Goal: Task Accomplishment & Management: Manage account settings

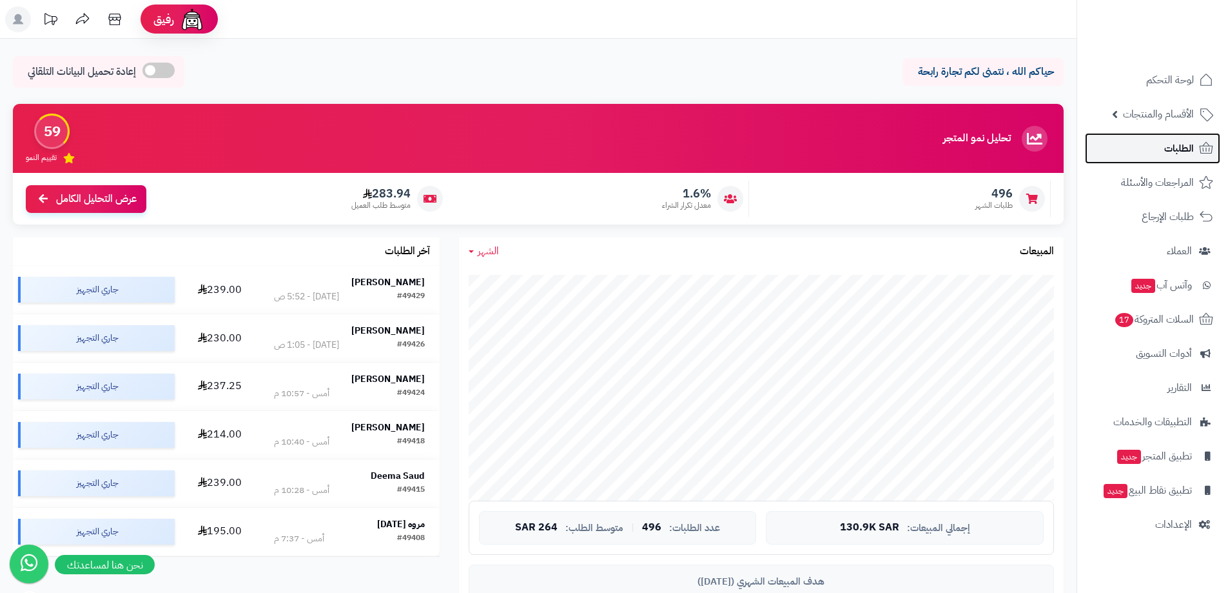
click at [1205, 151] on icon at bounding box center [1206, 148] width 15 height 15
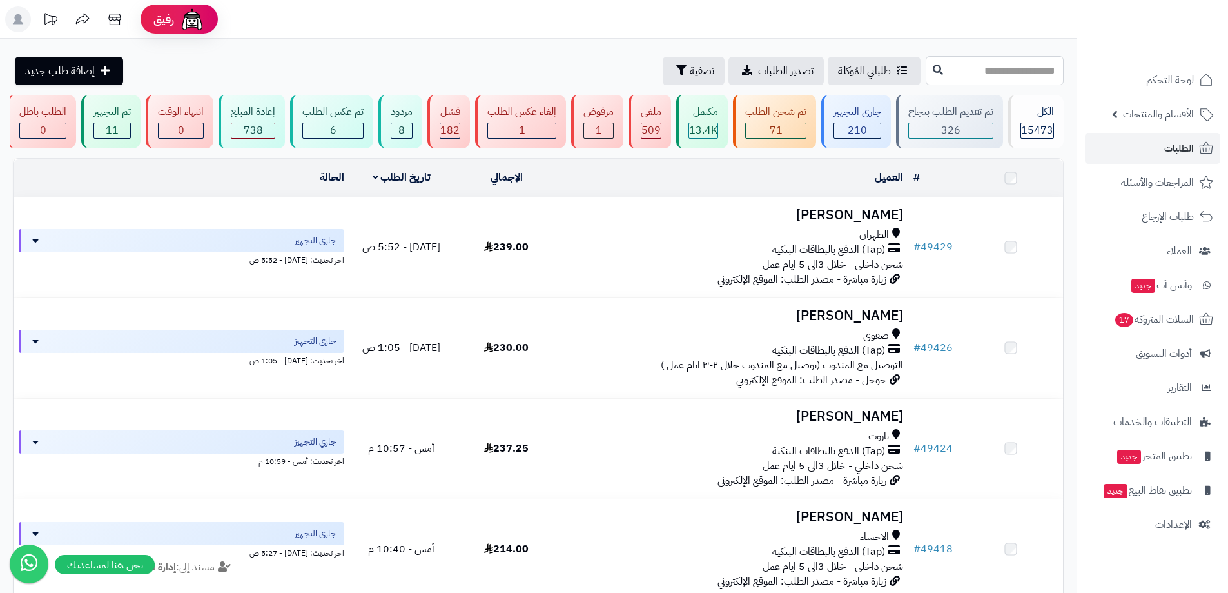
click at [980, 77] on input "text" at bounding box center [995, 70] width 138 height 29
type input "*****"
click at [933, 73] on icon at bounding box center [938, 69] width 10 height 10
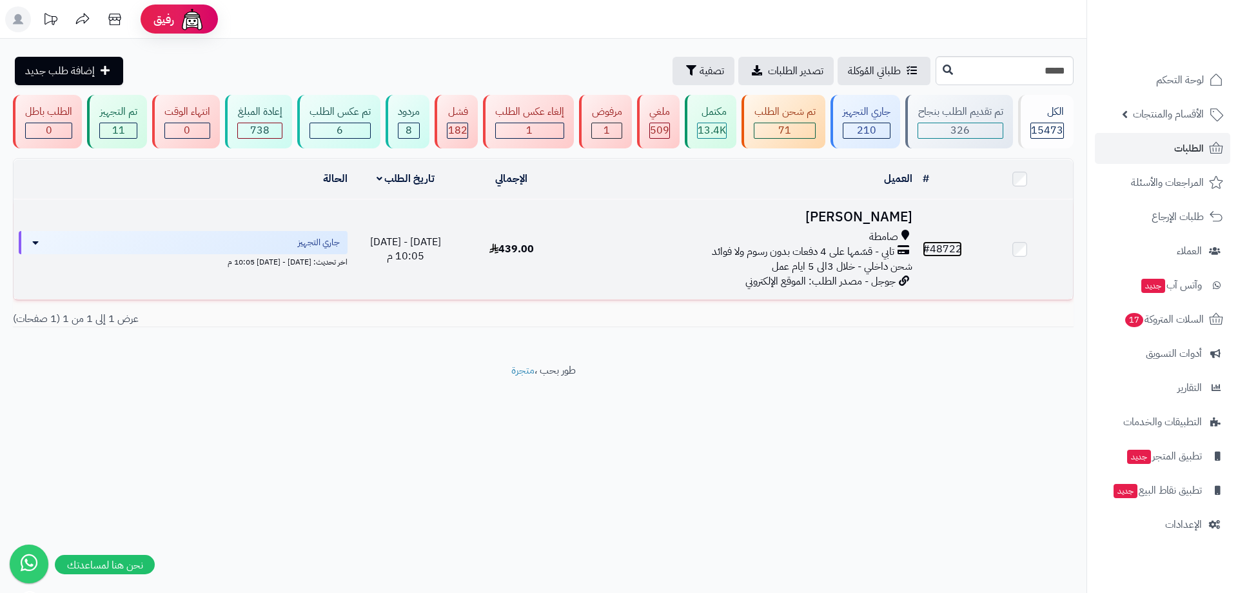
click at [949, 245] on link "# 48722" at bounding box center [942, 248] width 39 height 15
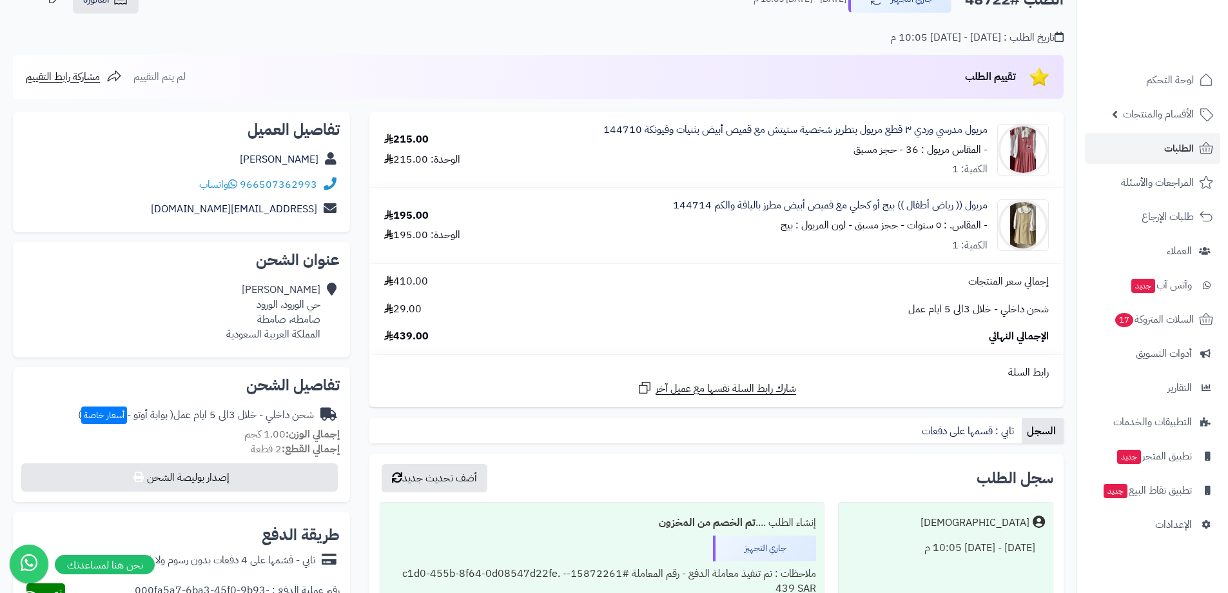
scroll to position [64, 0]
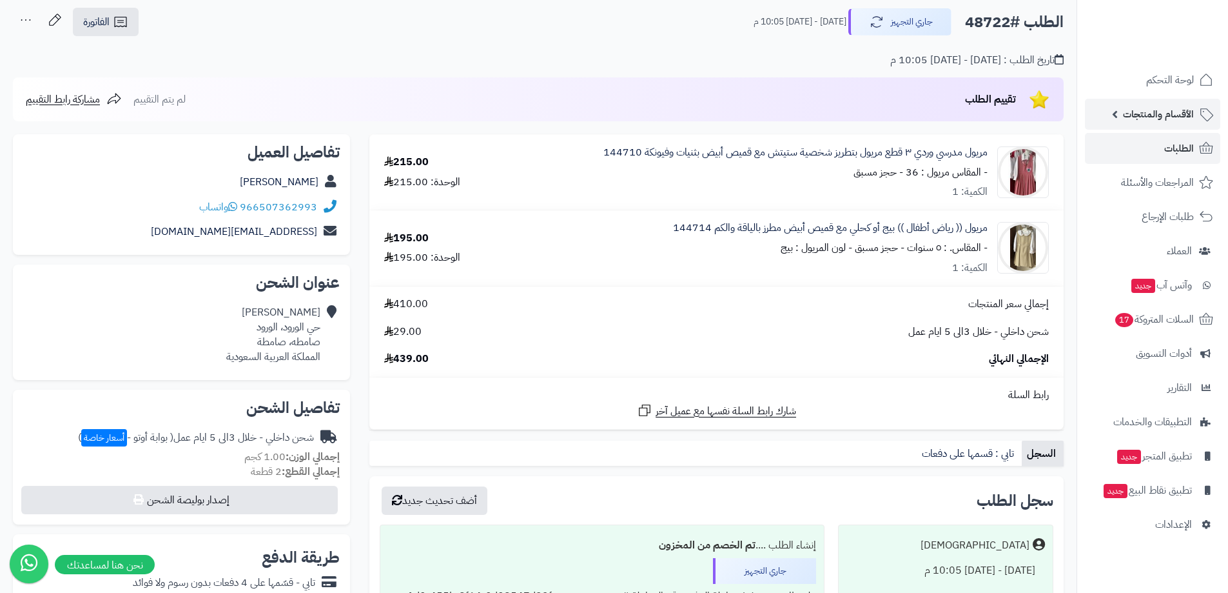
click at [1149, 116] on span "الأقسام والمنتجات" at bounding box center [1158, 114] width 71 height 18
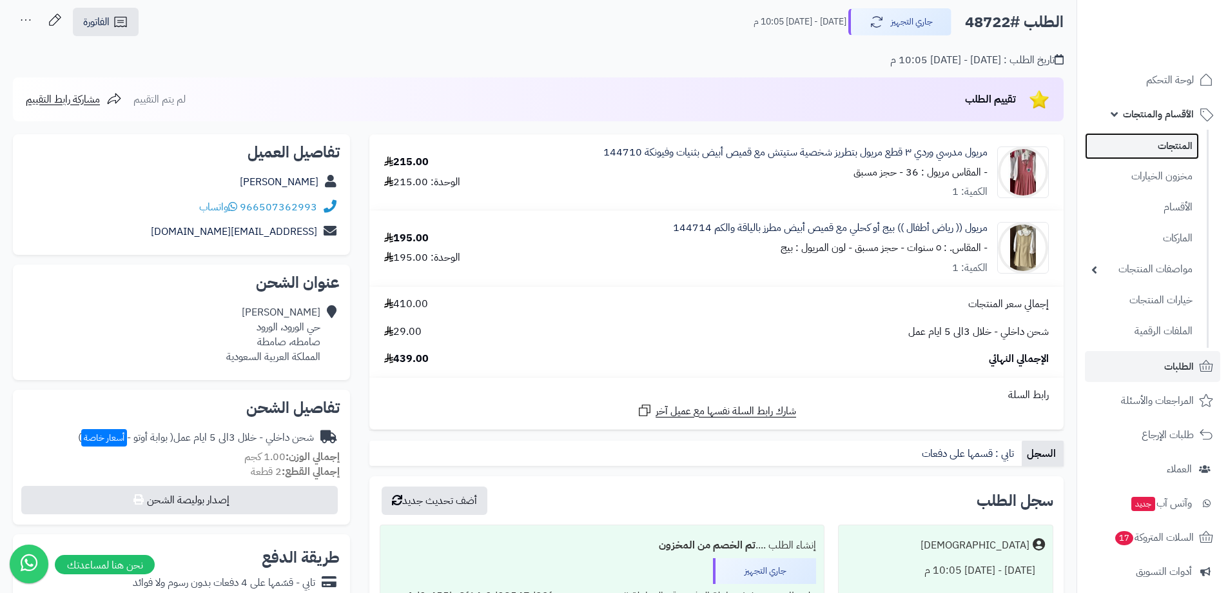
click at [1149, 144] on link "المنتجات" at bounding box center [1142, 146] width 114 height 26
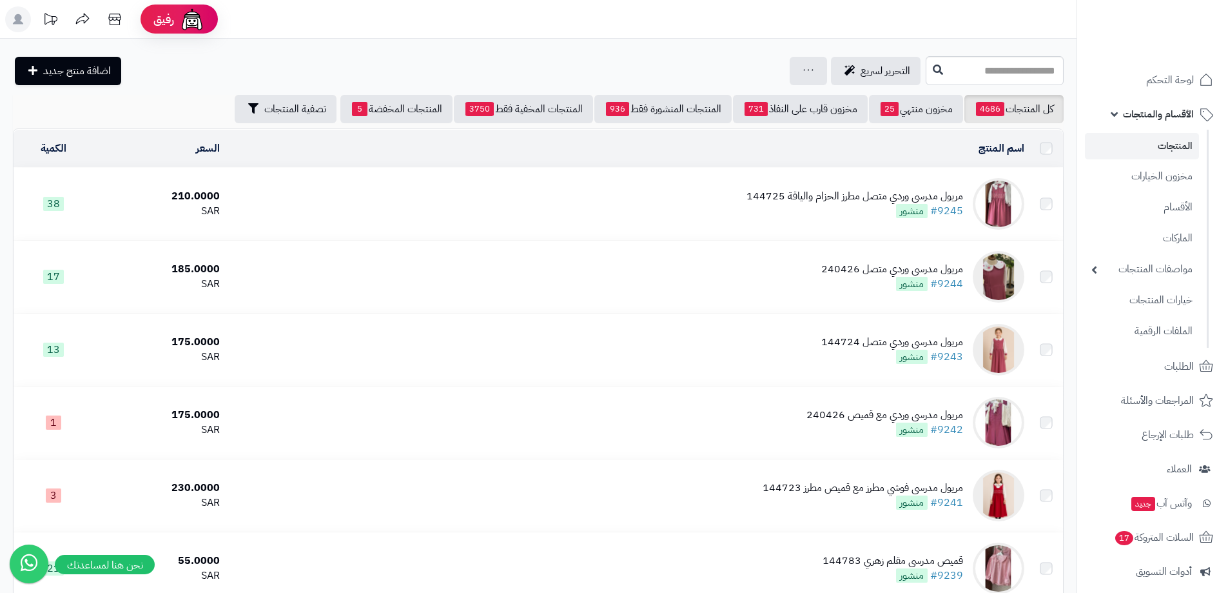
click at [996, 75] on input "text" at bounding box center [995, 70] width 138 height 29
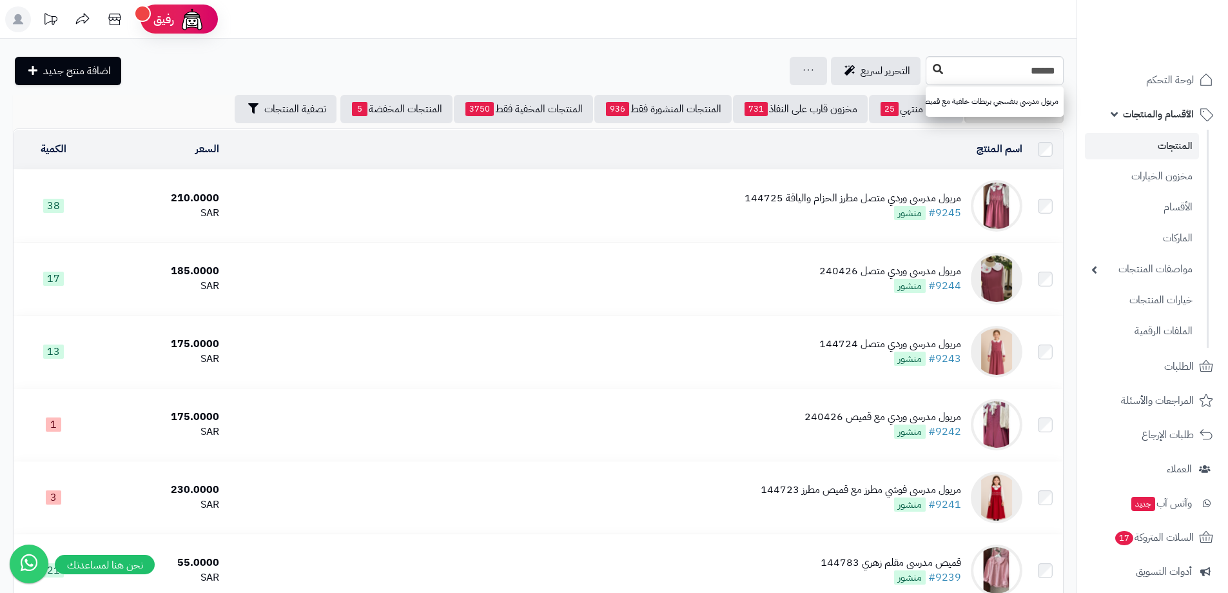
type input "******"
click at [929, 77] on button at bounding box center [938, 69] width 19 height 25
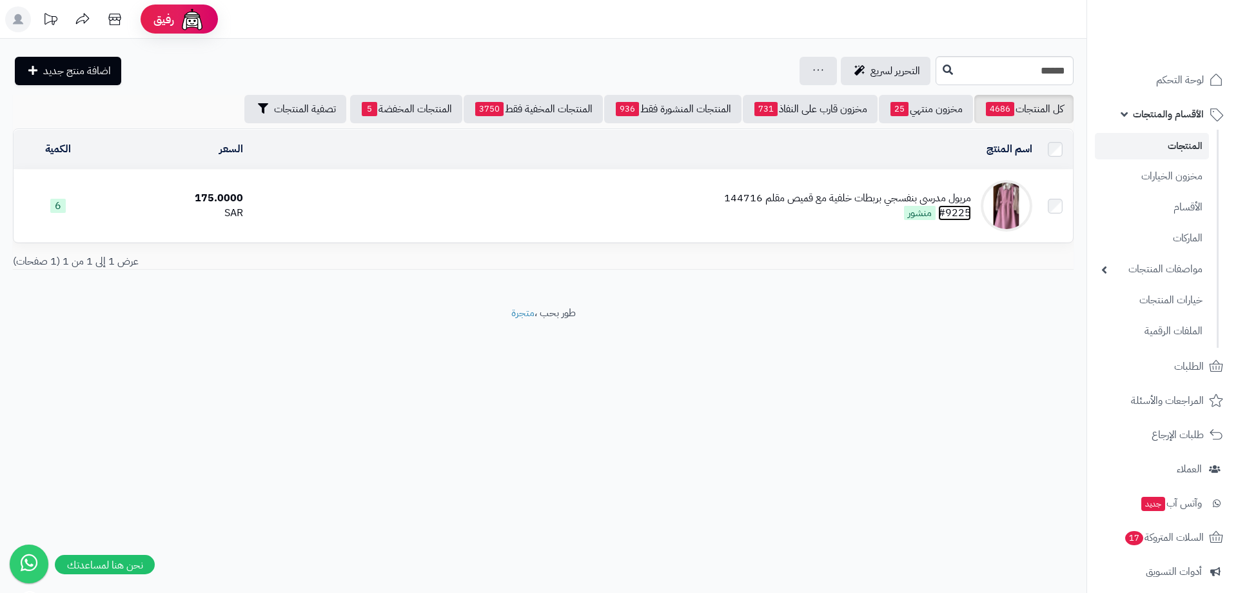
click at [955, 206] on link "#9225" at bounding box center [954, 212] width 33 height 15
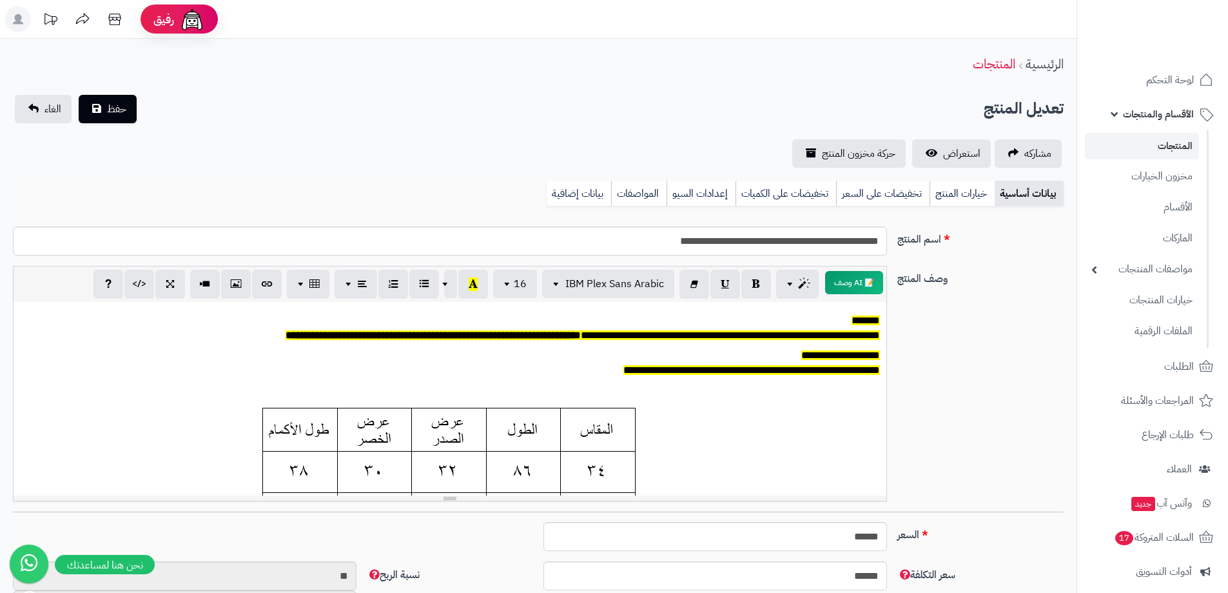
click at [985, 315] on div "**********" at bounding box center [538, 389] width 1061 height 246
click at [1199, 373] on icon at bounding box center [1206, 366] width 15 height 15
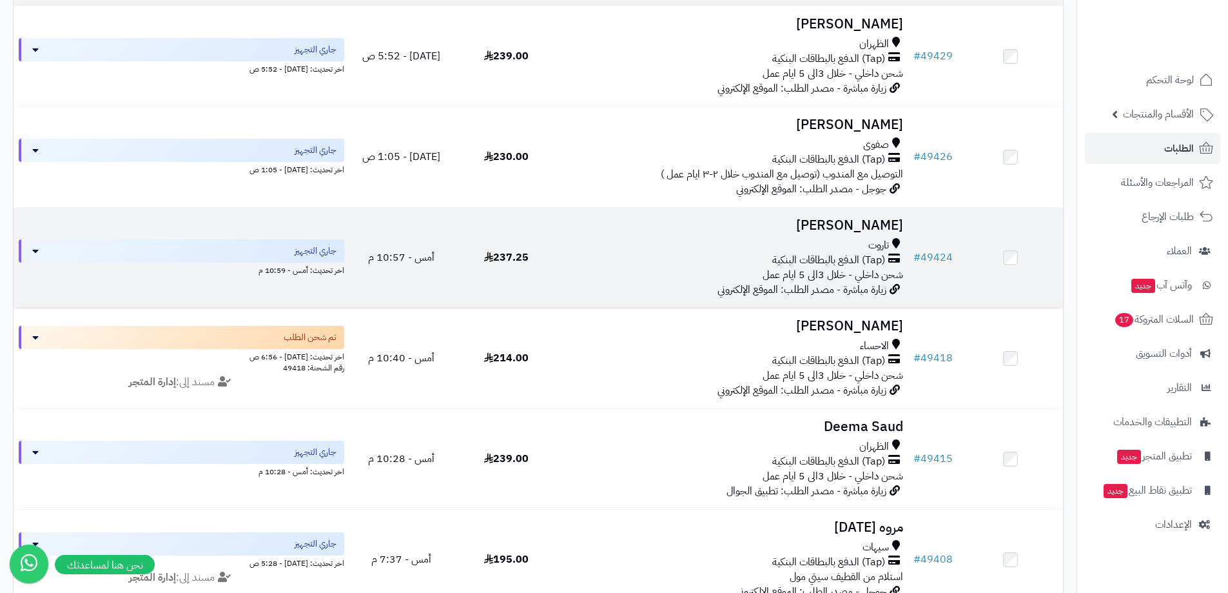
scroll to position [193, 0]
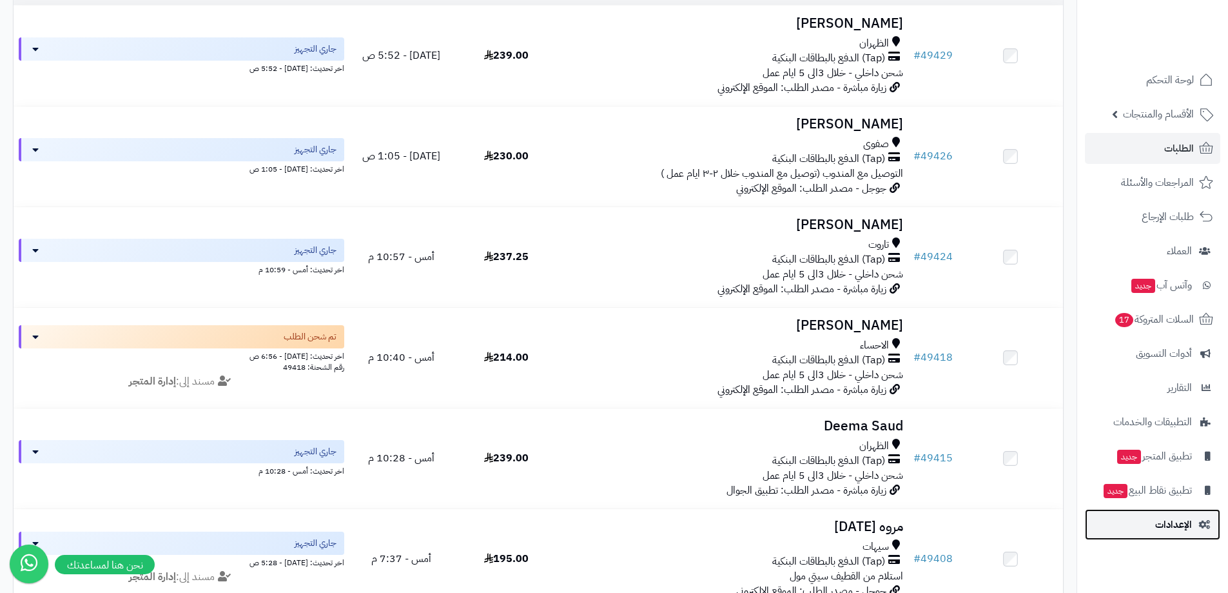
click at [1181, 526] on span "الإعدادات" at bounding box center [1174, 524] width 37 height 18
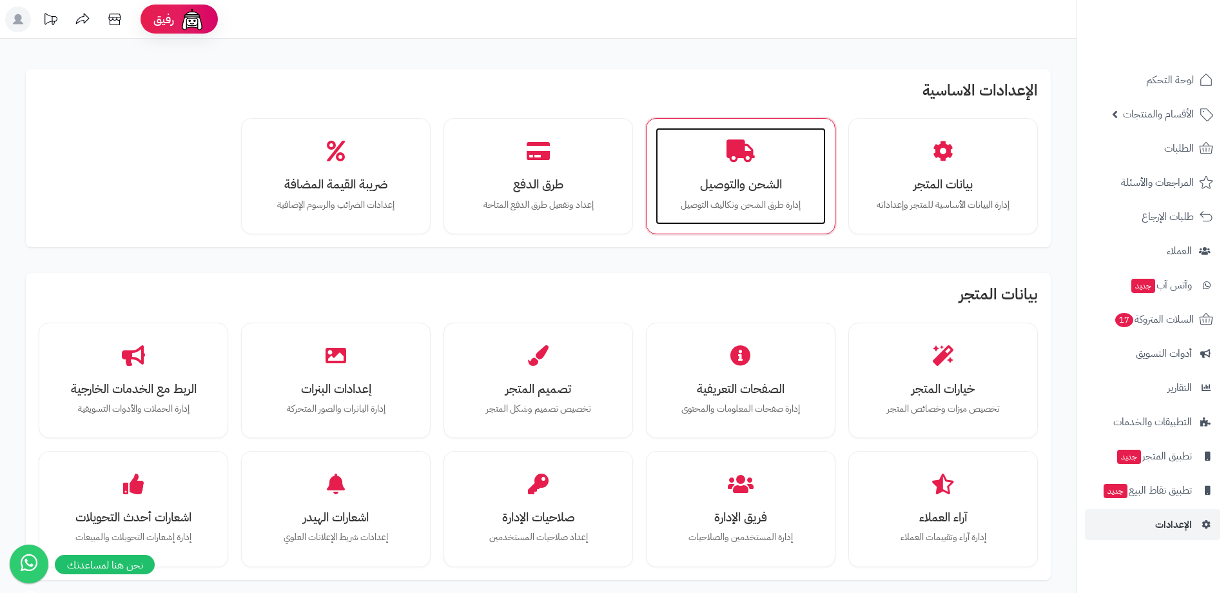
click at [712, 214] on div "الشحن والتوصيل إدارة طرق الشحن وتكاليف التوصيل" at bounding box center [741, 176] width 170 height 97
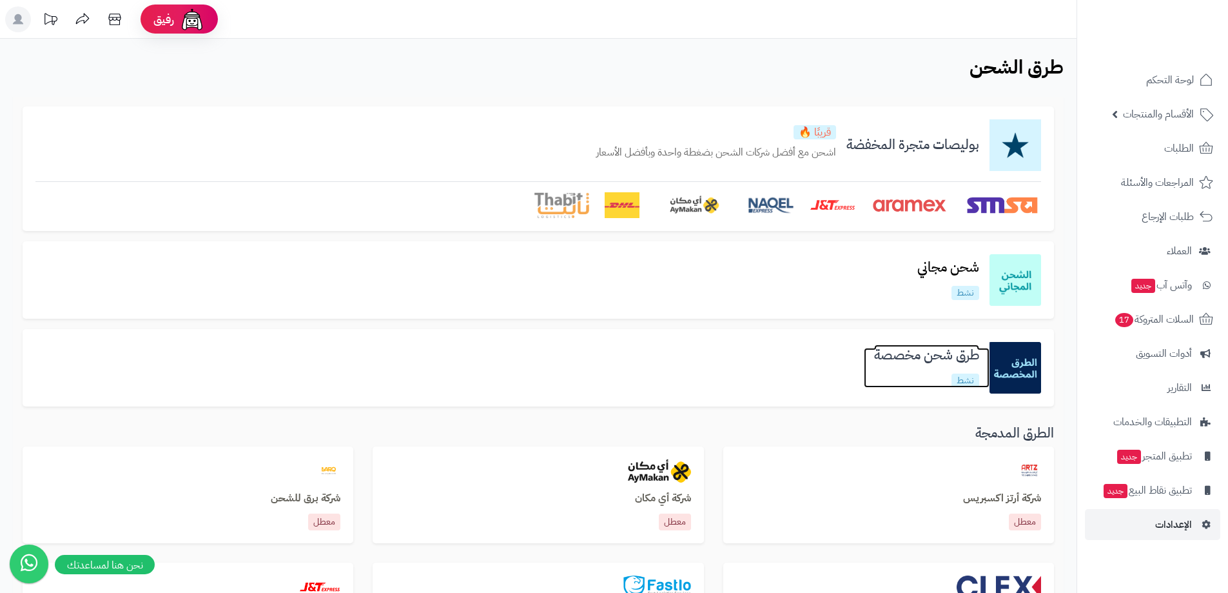
click at [936, 352] on h3 "طرق شحن مخصصة" at bounding box center [927, 355] width 126 height 15
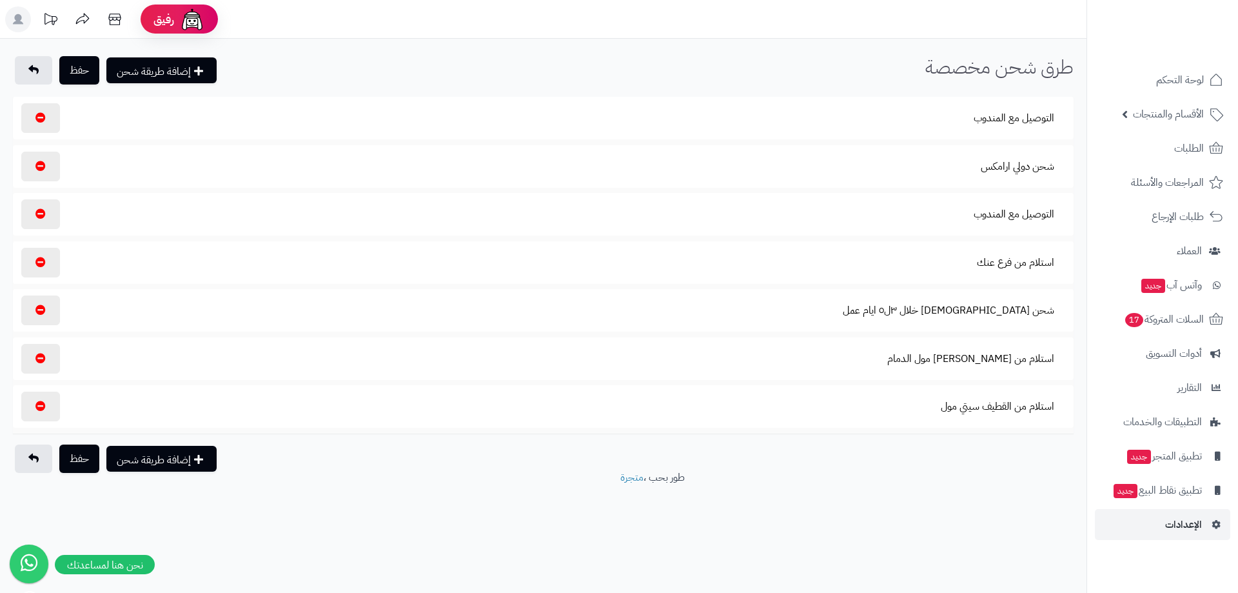
click at [958, 212] on section "التوصيل مع المندوب" at bounding box center [543, 214] width 1048 height 30
